Goal: Check status: Check status

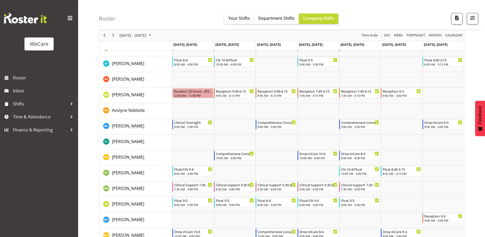
scroll to position [158, 0]
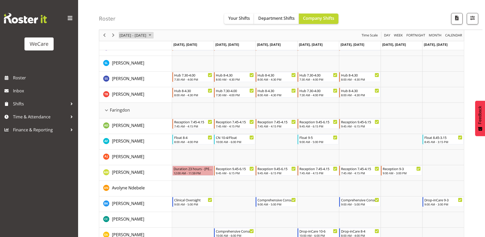
click at [140, 34] on span "September 08 - 14, 2025" at bounding box center [133, 35] width 28 height 7
click at [164, 49] on span "previous month" at bounding box center [164, 48] width 9 height 9
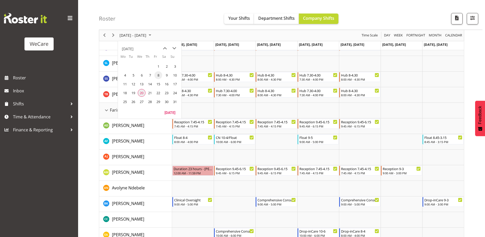
click at [142, 90] on span "20" at bounding box center [142, 93] width 8 height 8
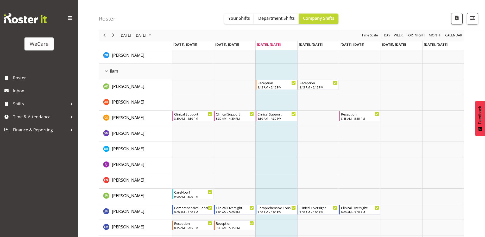
scroll to position [572, 0]
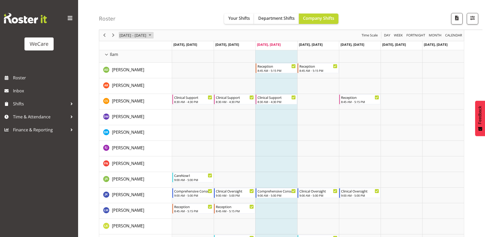
click at [147, 37] on span "August 18 - 24, 2025" at bounding box center [133, 35] width 28 height 7
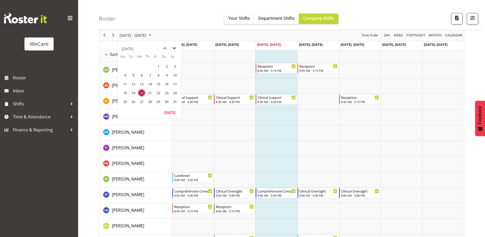
click at [174, 49] on span "next month" at bounding box center [174, 48] width 9 height 9
click at [143, 65] on span "1" at bounding box center [142, 66] width 8 height 8
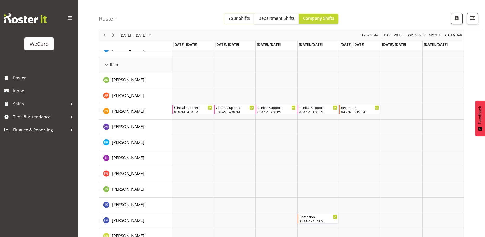
click at [245, 19] on span "Your Shifts" at bounding box center [239, 18] width 22 height 6
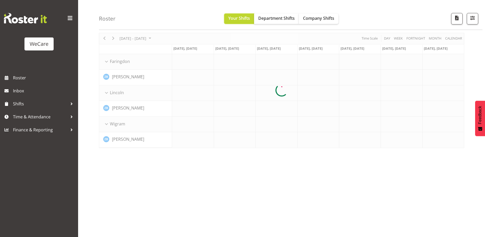
scroll to position [19, 0]
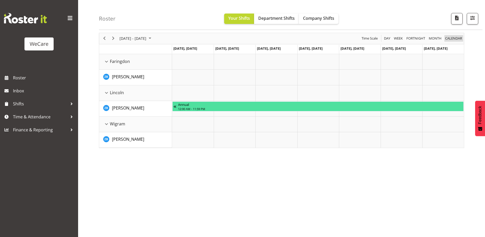
click at [451, 38] on span "calendar" at bounding box center [453, 38] width 18 height 7
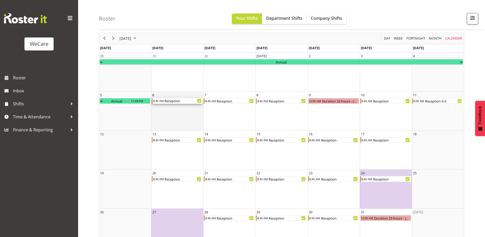
click at [179, 101] on div "Reception" at bounding box center [183, 101] width 39 height 6
click at [179, 101] on div at bounding box center [281, 140] width 365 height 215
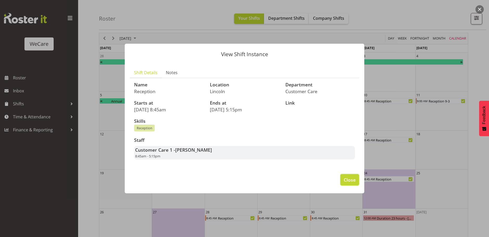
click at [351, 180] on span "Close" at bounding box center [349, 179] width 12 height 7
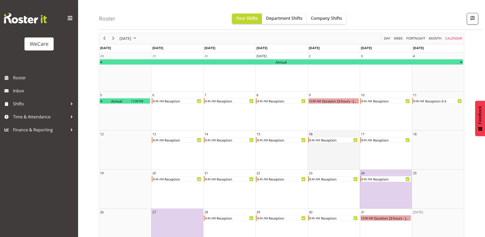
scroll to position [34, 0]
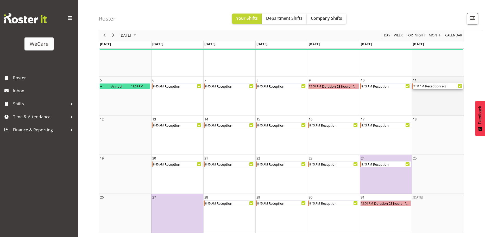
click at [436, 87] on div "Reception 9-3" at bounding box center [443, 86] width 39 height 6
click at [0, 0] on div at bounding box center [0, 0] width 0 height 0
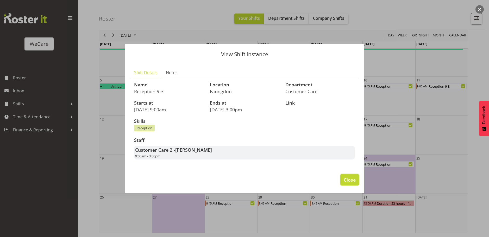
click at [347, 179] on span "Close" at bounding box center [349, 179] width 12 height 7
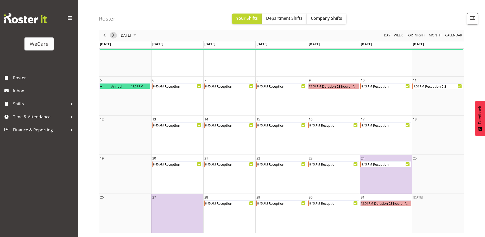
click at [115, 36] on span "Next" at bounding box center [113, 35] width 6 height 7
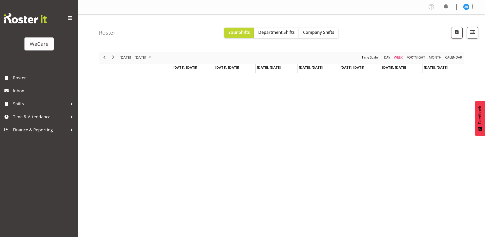
scroll to position [19, 0]
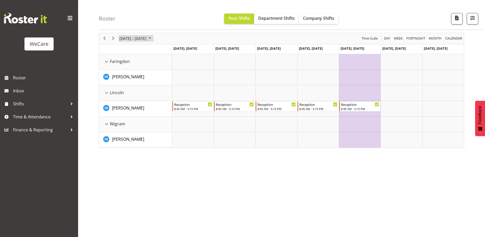
click at [153, 40] on span "October 2025" at bounding box center [150, 38] width 6 height 7
click at [159, 106] on span "31" at bounding box center [158, 105] width 8 height 8
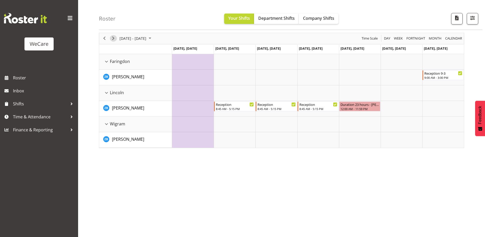
click at [114, 39] on span "Next" at bounding box center [113, 38] width 6 height 7
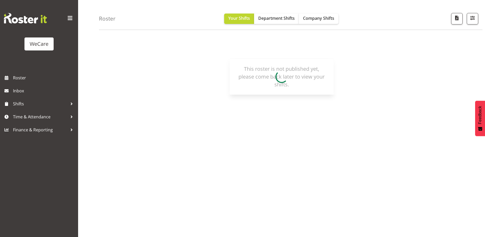
click at [69, 18] on span at bounding box center [70, 18] width 8 height 8
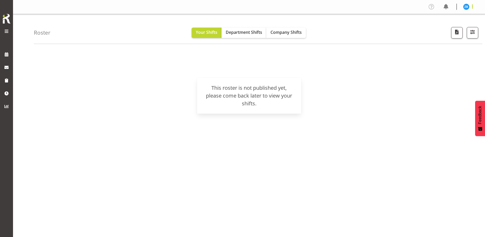
click at [471, 7] on span at bounding box center [472, 6] width 6 height 6
click at [456, 28] on link "Log Out" at bounding box center [450, 27] width 50 height 9
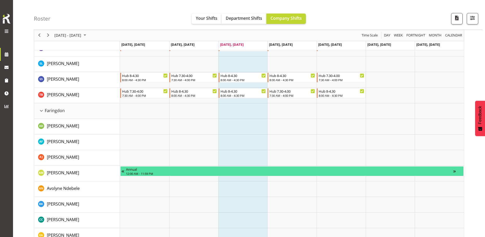
scroll to position [149, 0]
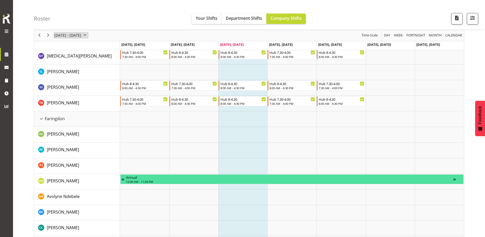
click at [82, 36] on span "[DATE] - [DATE]" at bounding box center [68, 35] width 28 height 7
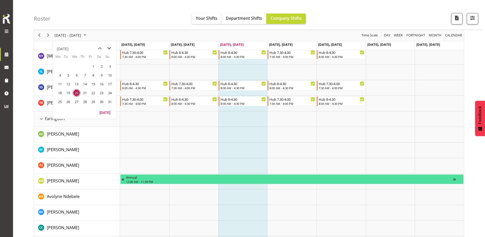
click at [111, 46] on span "next month" at bounding box center [109, 48] width 9 height 9
click at [79, 86] on span "17" at bounding box center [77, 84] width 8 height 8
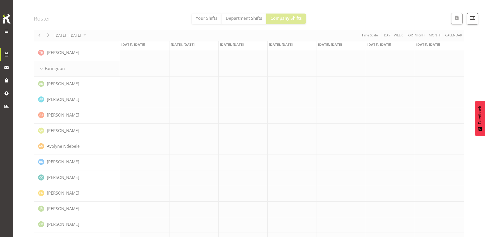
scroll to position [201, 0]
